Goal: Information Seeking & Learning: Learn about a topic

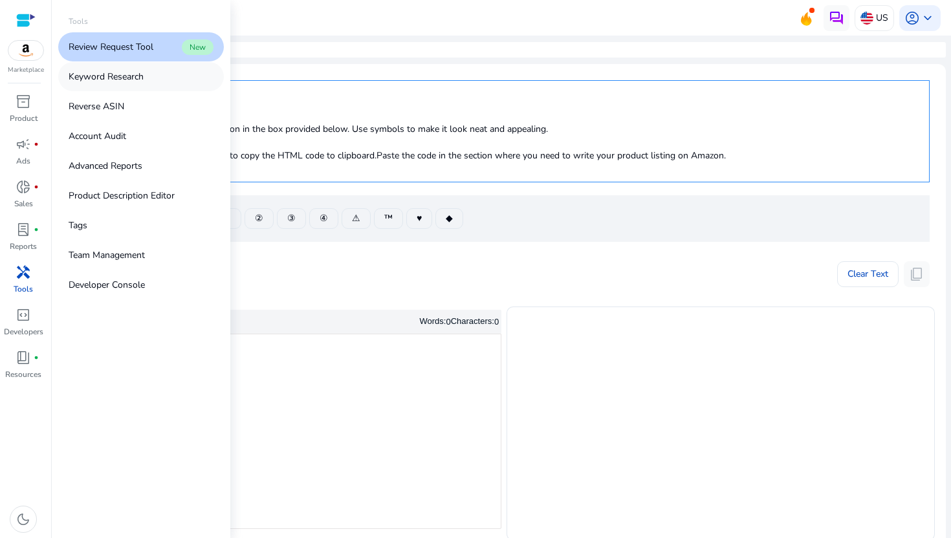
click at [125, 77] on p "Keyword Research" at bounding box center [106, 77] width 75 height 14
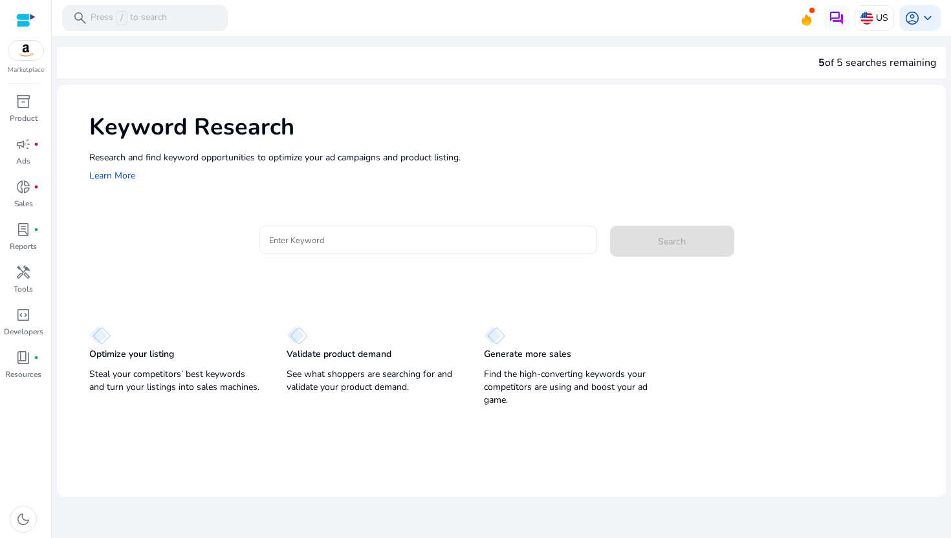
click at [402, 238] on input "Enter Keyword" at bounding box center [428, 240] width 318 height 14
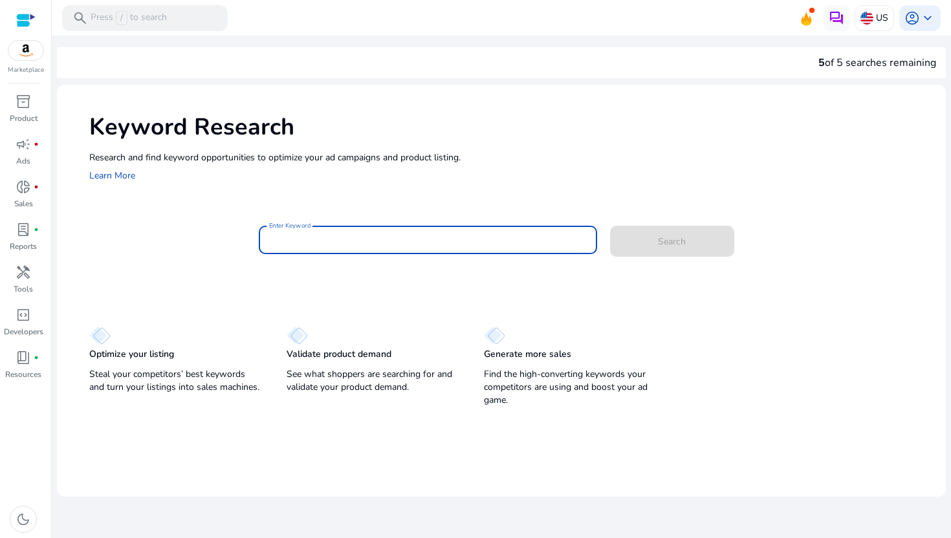
paste input "**********"
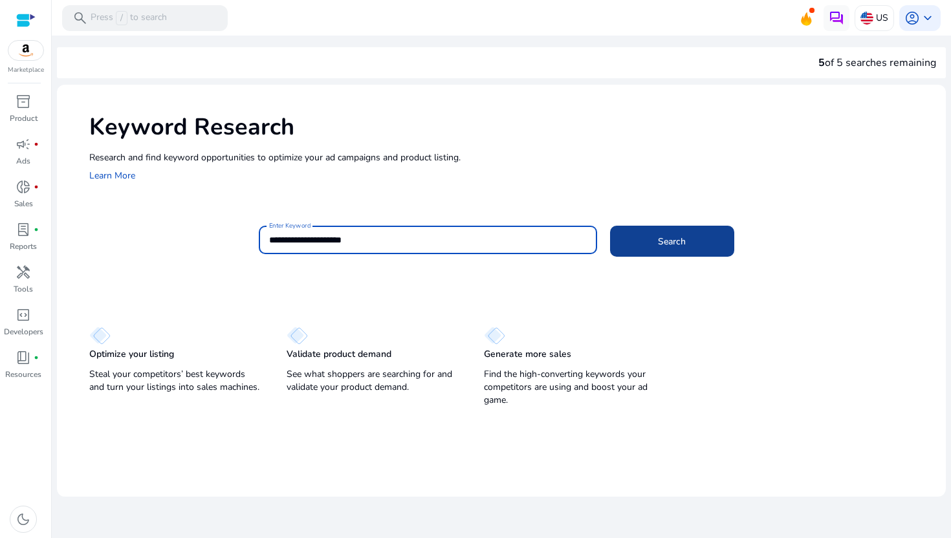
type input "**********"
click at [636, 239] on span at bounding box center [672, 241] width 124 height 31
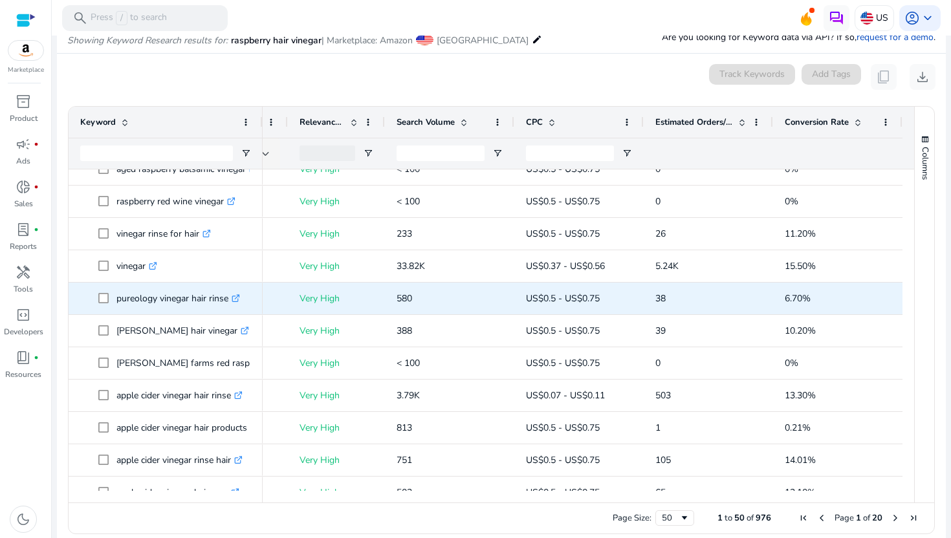
scroll to position [1194, 0]
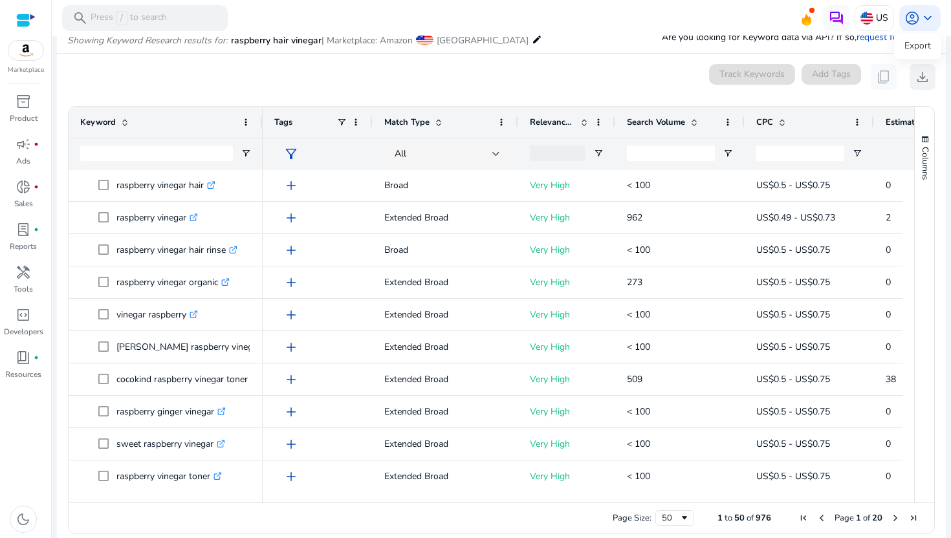
click at [917, 83] on span "download" at bounding box center [922, 77] width 16 height 16
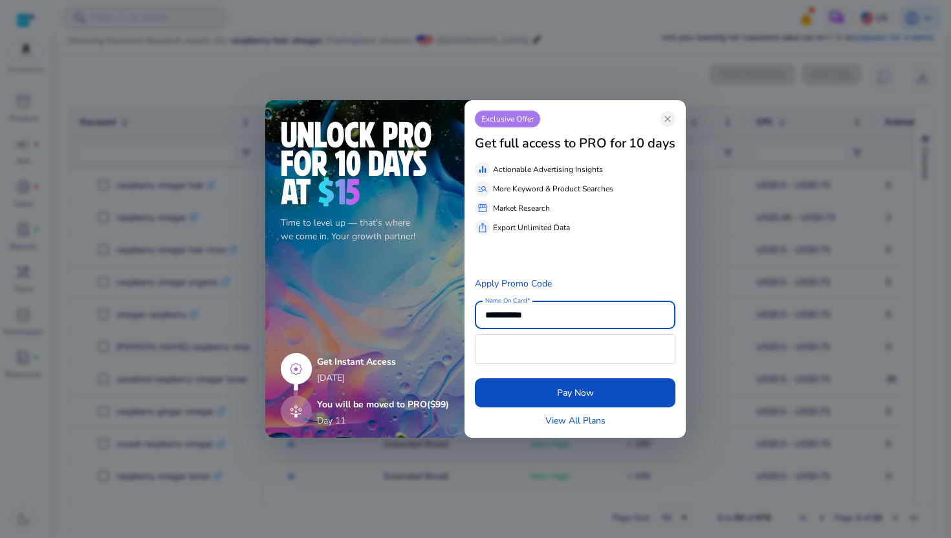
click at [660, 129] on div "Get full access to PRO for 10 days" at bounding box center [575, 141] width 200 height 29
click at [673, 119] on span "close" at bounding box center [667, 119] width 10 height 10
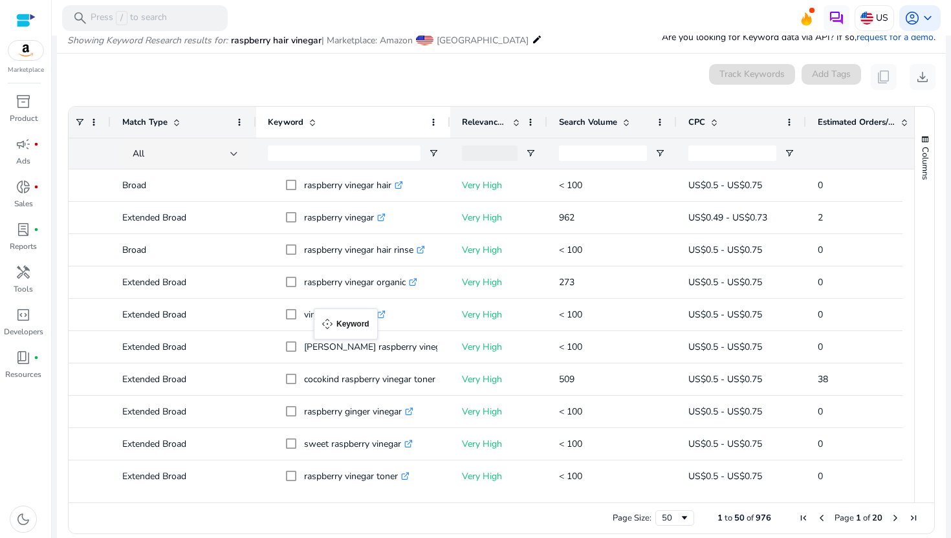
drag, startPoint x: 73, startPoint y: 118, endPoint x: 339, endPoint y: 334, distance: 343.0
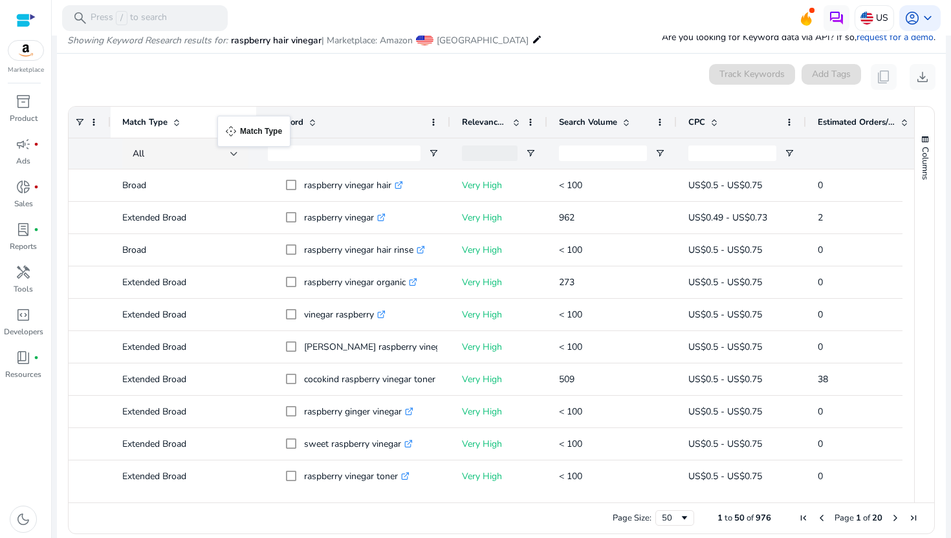
drag, startPoint x: 239, startPoint y: 124, endPoint x: 206, endPoint y: 122, distance: 33.7
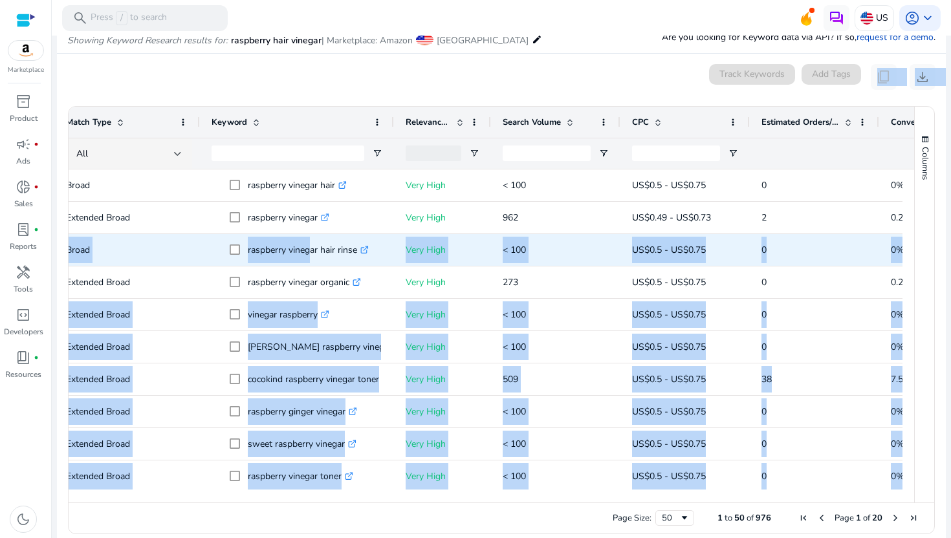
drag, startPoint x: 256, startPoint y: 201, endPoint x: 307, endPoint y: 244, distance: 66.6
click at [307, 244] on mat-card "0 keyword(s) selected Track Keywords Add Tags content_copy download Press ENTER…" at bounding box center [501, 302] width 888 height 497
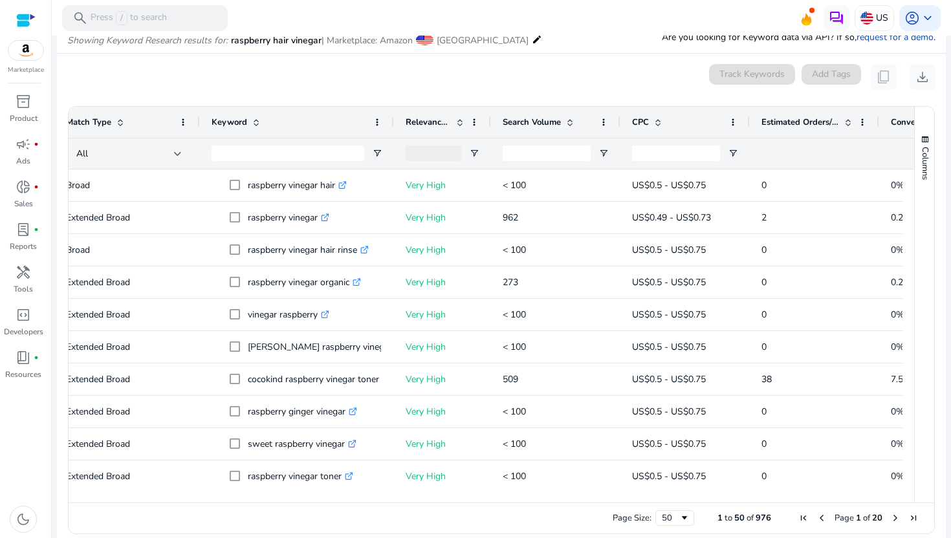
click at [292, 83] on div "0 keyword(s) selected Track Keywords Add Tags content_copy download" at bounding box center [501, 77] width 868 height 26
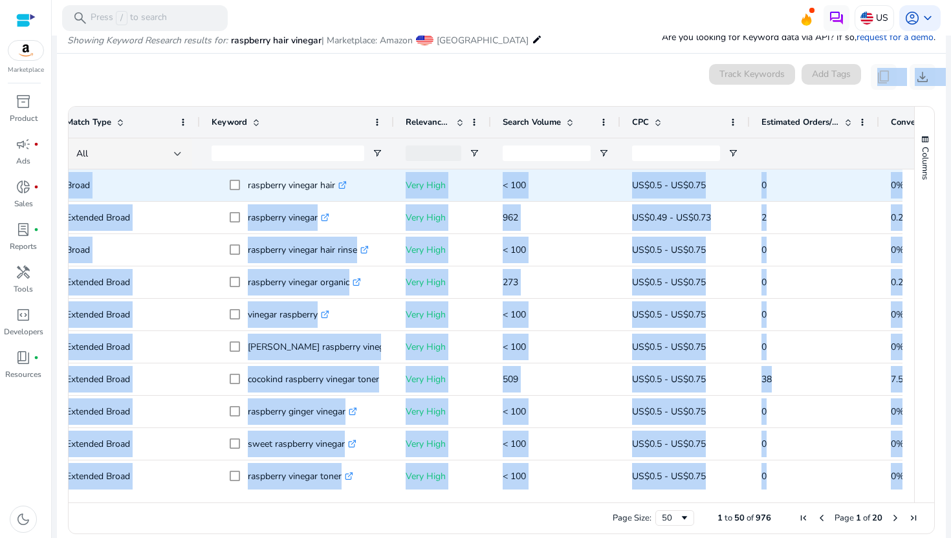
drag, startPoint x: 65, startPoint y: 83, endPoint x: 242, endPoint y: 193, distance: 208.5
click at [242, 193] on mat-card "0 keyword(s) selected Track Keywords Add Tags content_copy download Press ENTER…" at bounding box center [501, 302] width 888 height 497
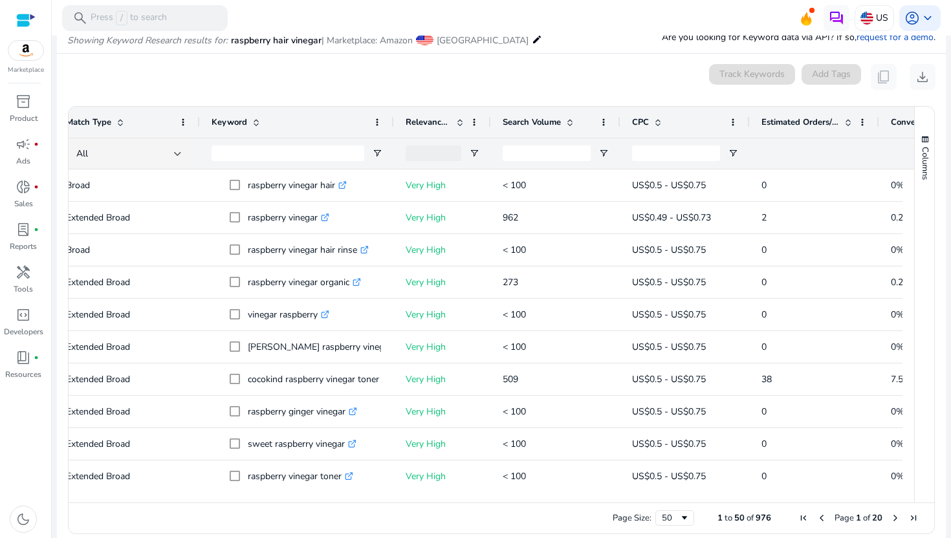
click at [304, 62] on mat-card "0 keyword(s) selected Track Keywords Add Tags content_copy download Press ENTER…" at bounding box center [501, 302] width 888 height 497
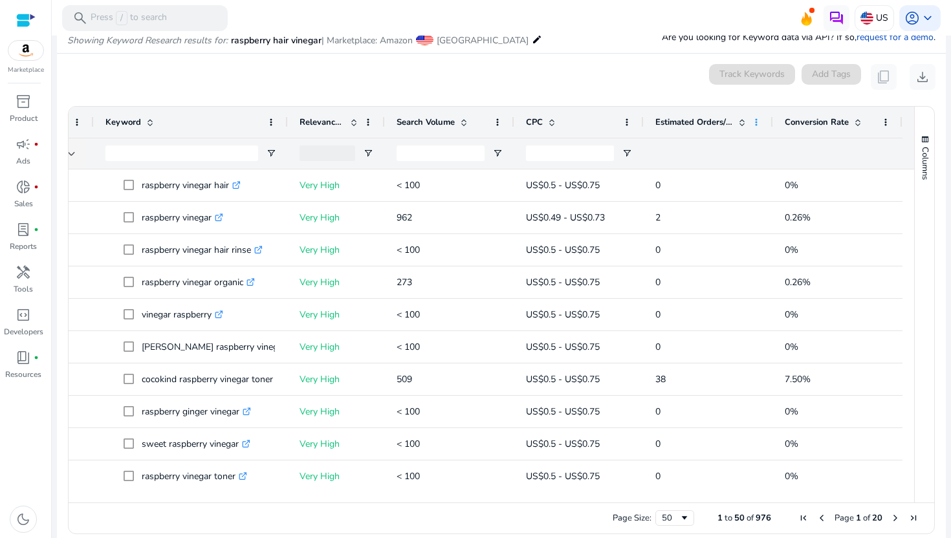
click at [754, 123] on span at bounding box center [756, 122] width 10 height 10
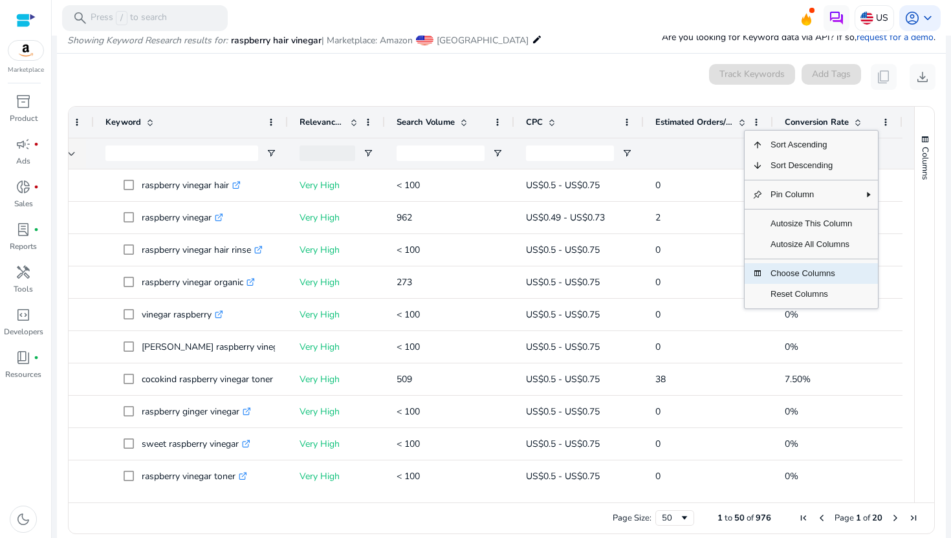
click at [805, 277] on span "Choose Columns" at bounding box center [810, 273] width 97 height 21
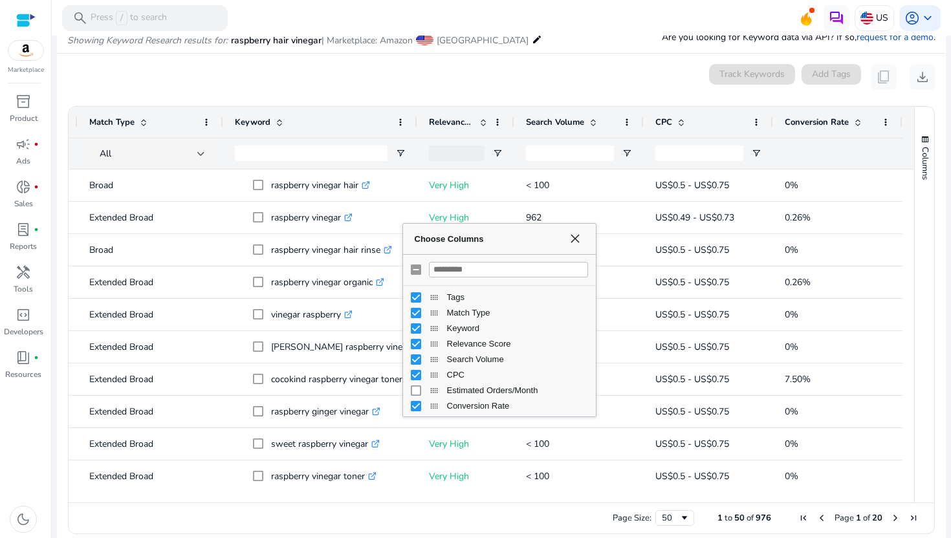
click at [544, 72] on div "0 keyword(s) selected Track Keywords Add Tags content_copy download" at bounding box center [501, 77] width 868 height 26
click at [571, 237] on span "Choose Columns" at bounding box center [575, 238] width 10 height 10
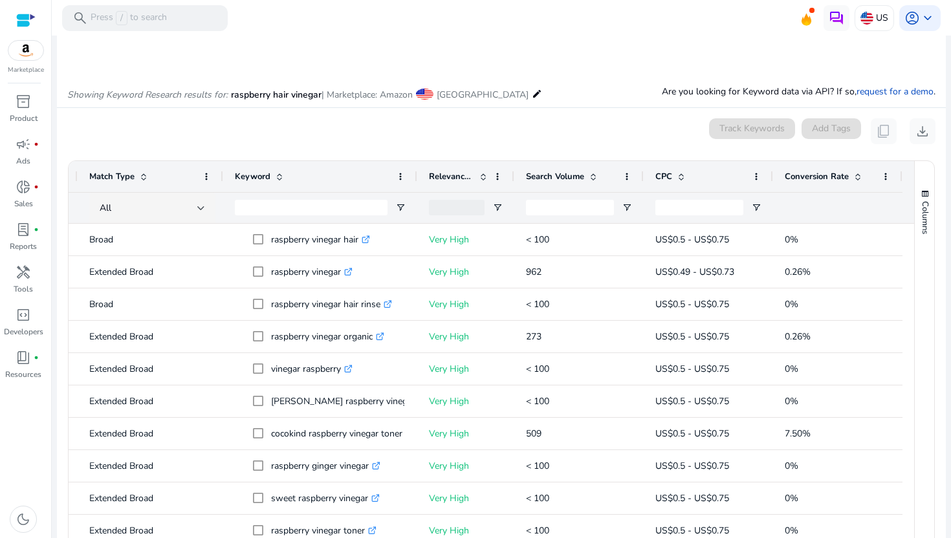
scroll to position [0, 0]
